Goal: Task Accomplishment & Management: Complete application form

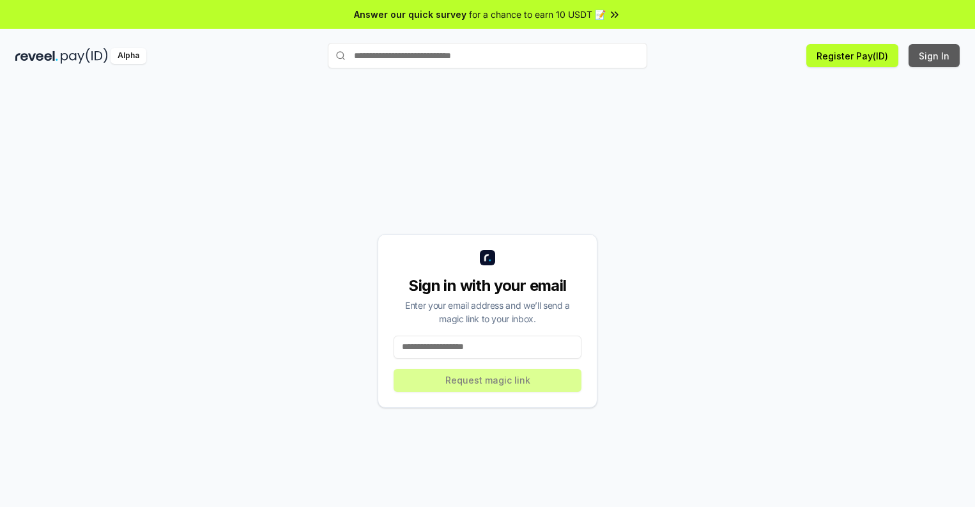
click at [935, 56] on button "Sign In" at bounding box center [934, 55] width 51 height 23
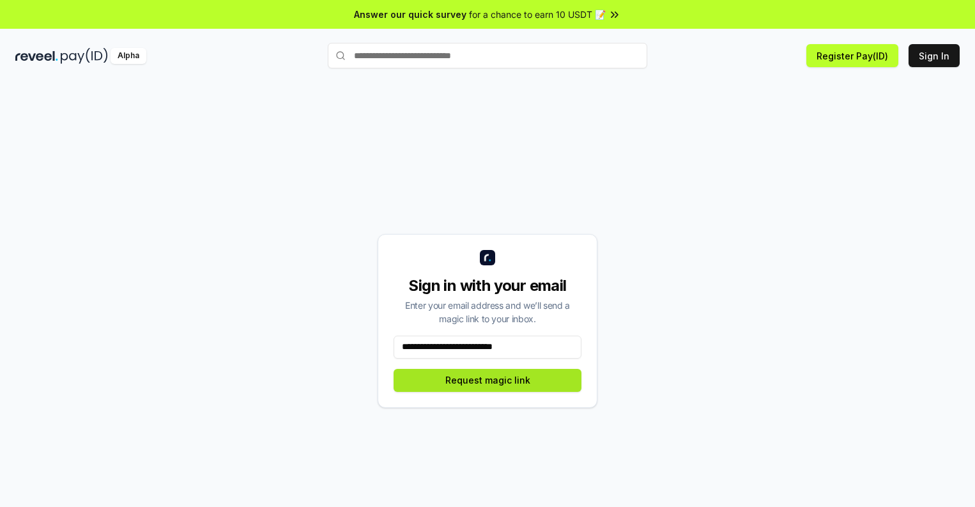
type input "**********"
click at [488, 380] on button "Request magic link" at bounding box center [488, 380] width 188 height 23
